Goal: Check status: Check status

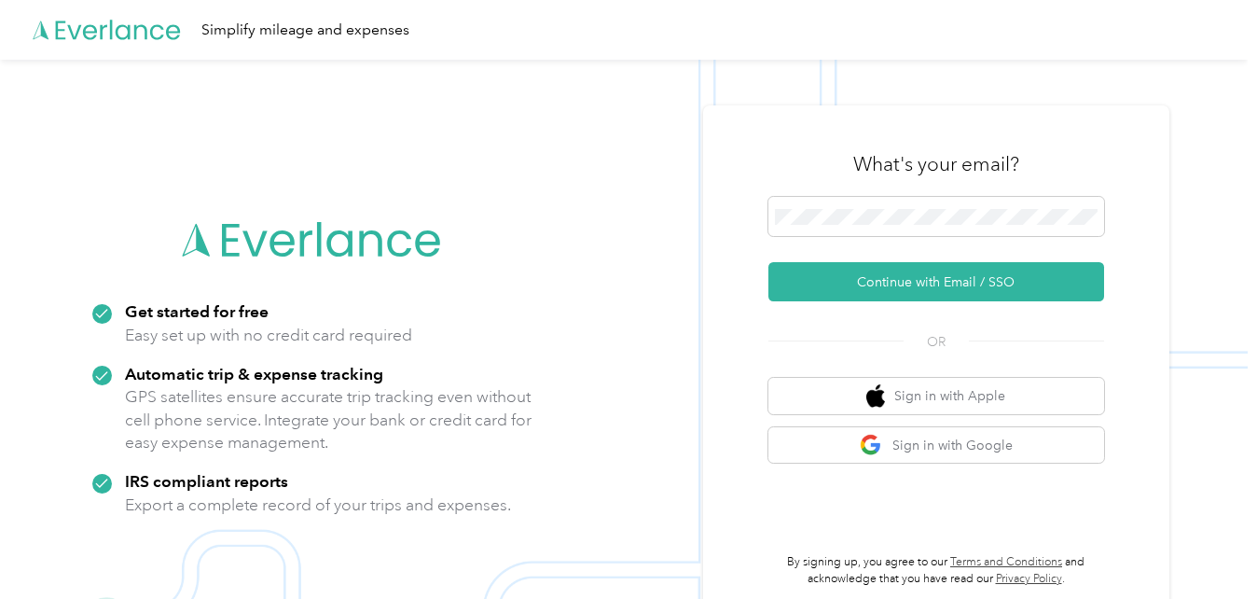
click at [876, 241] on div at bounding box center [937, 220] width 336 height 46
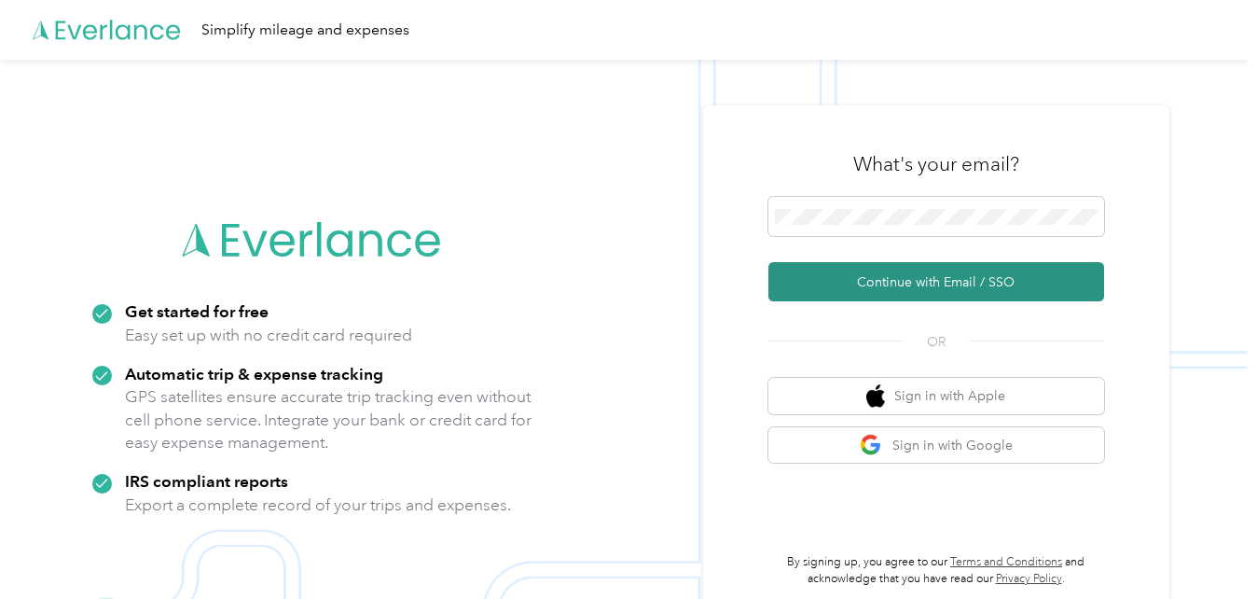
click at [930, 272] on button "Continue with Email / SSO" at bounding box center [937, 281] width 336 height 39
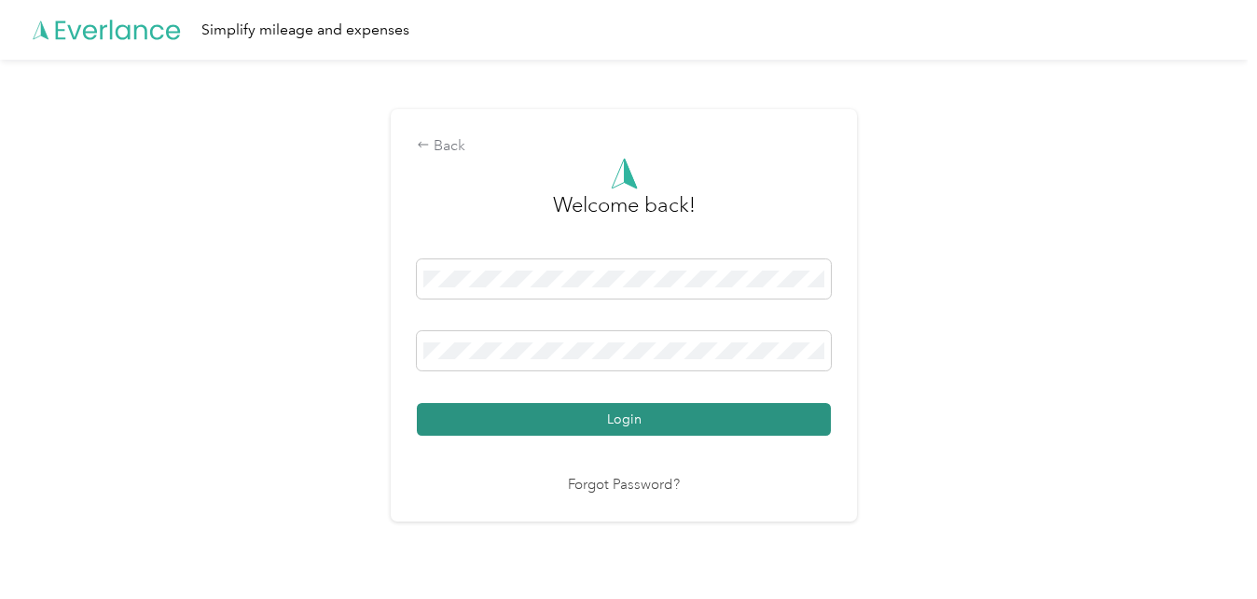
click at [590, 413] on button "Login" at bounding box center [624, 419] width 414 height 33
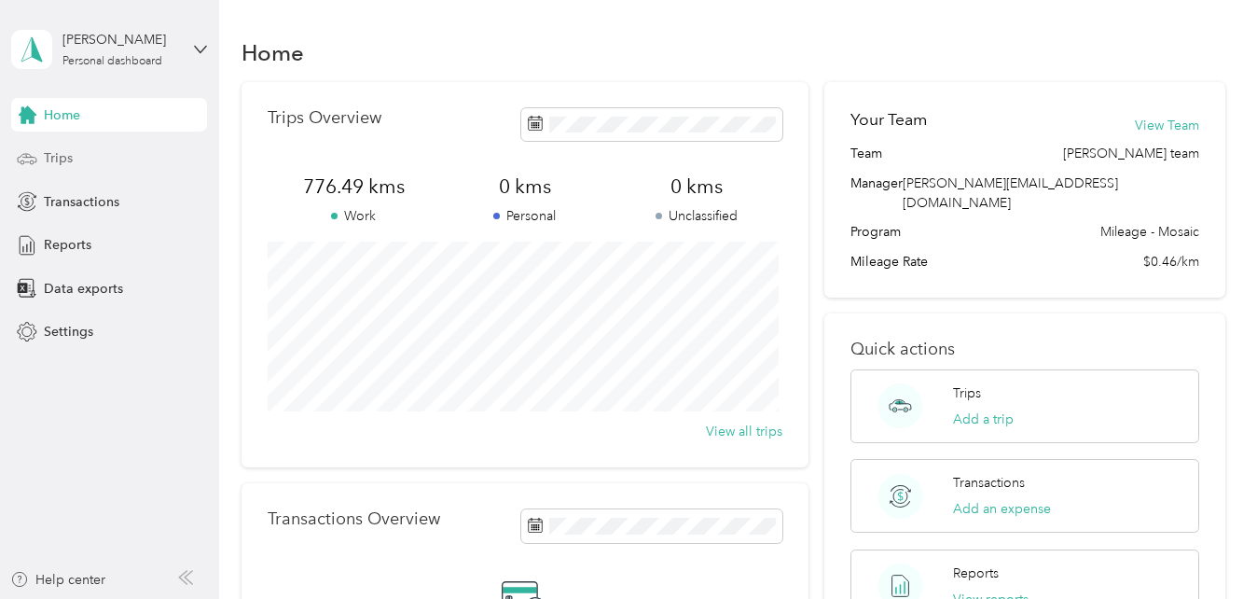
click at [118, 161] on div "Trips" at bounding box center [109, 159] width 196 height 34
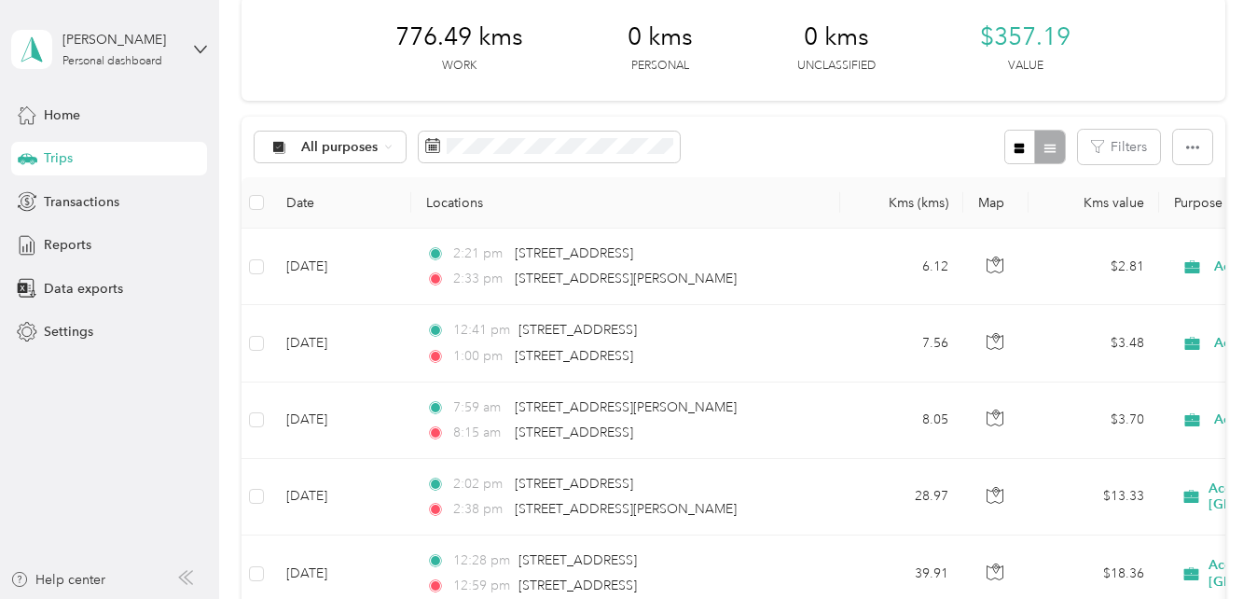
scroll to position [82, 0]
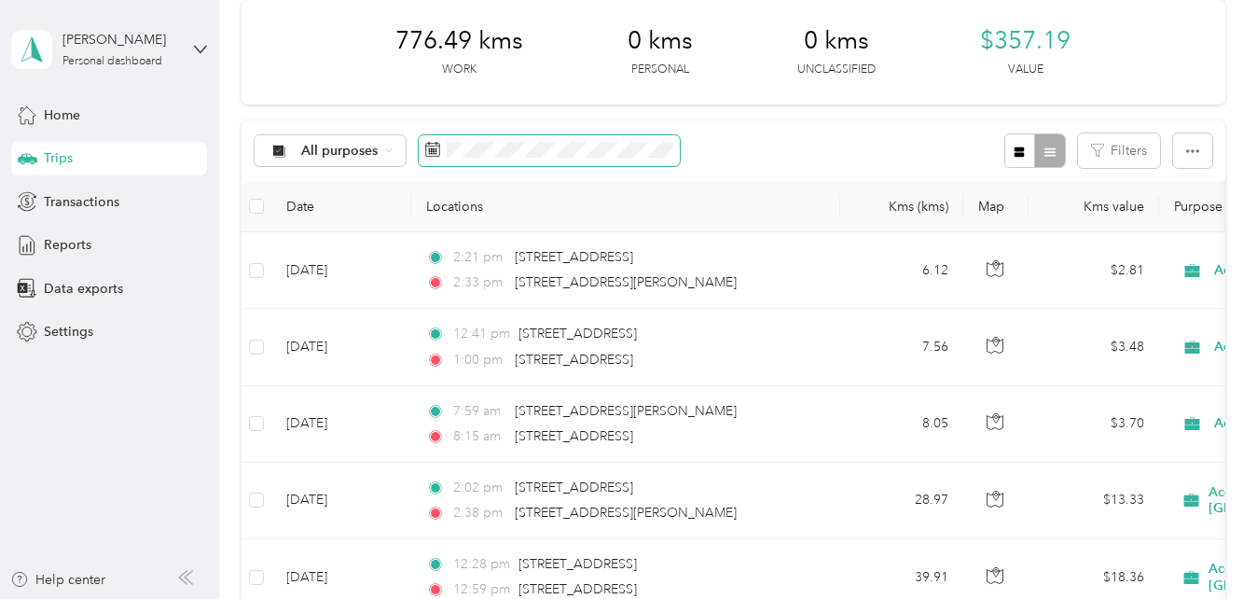
click at [433, 149] on rect at bounding box center [434, 149] width 2 height 2
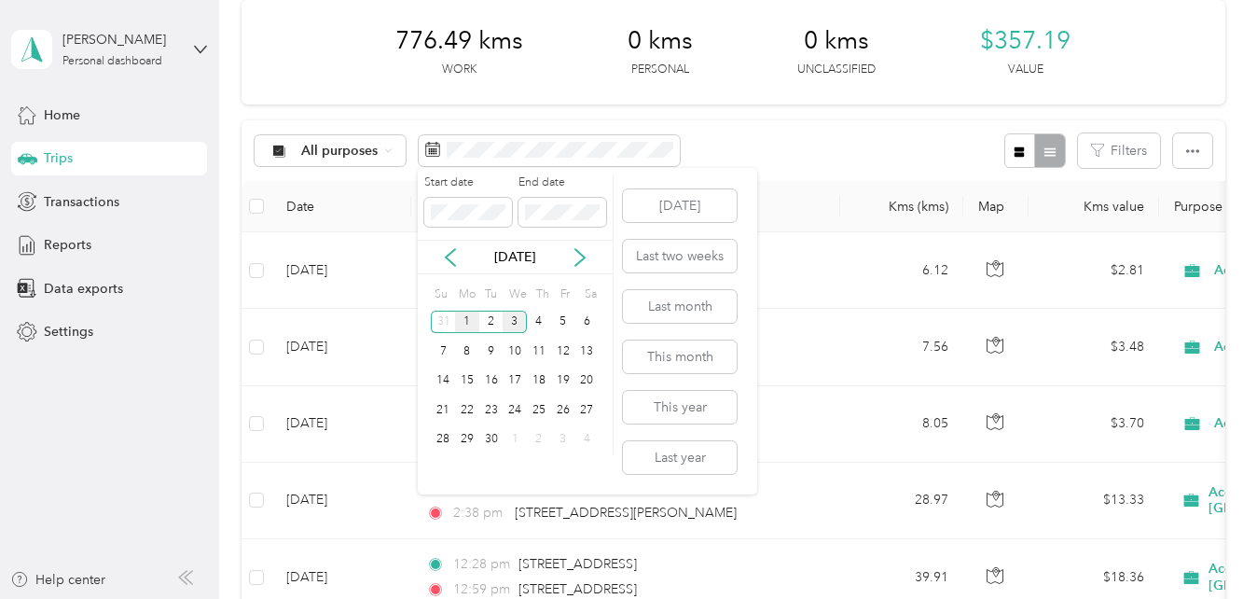
click at [469, 323] on div "1" at bounding box center [467, 322] width 24 height 23
click at [569, 322] on div "5" at bounding box center [563, 322] width 24 height 23
